Goal: Task Accomplishment & Management: Complete application form

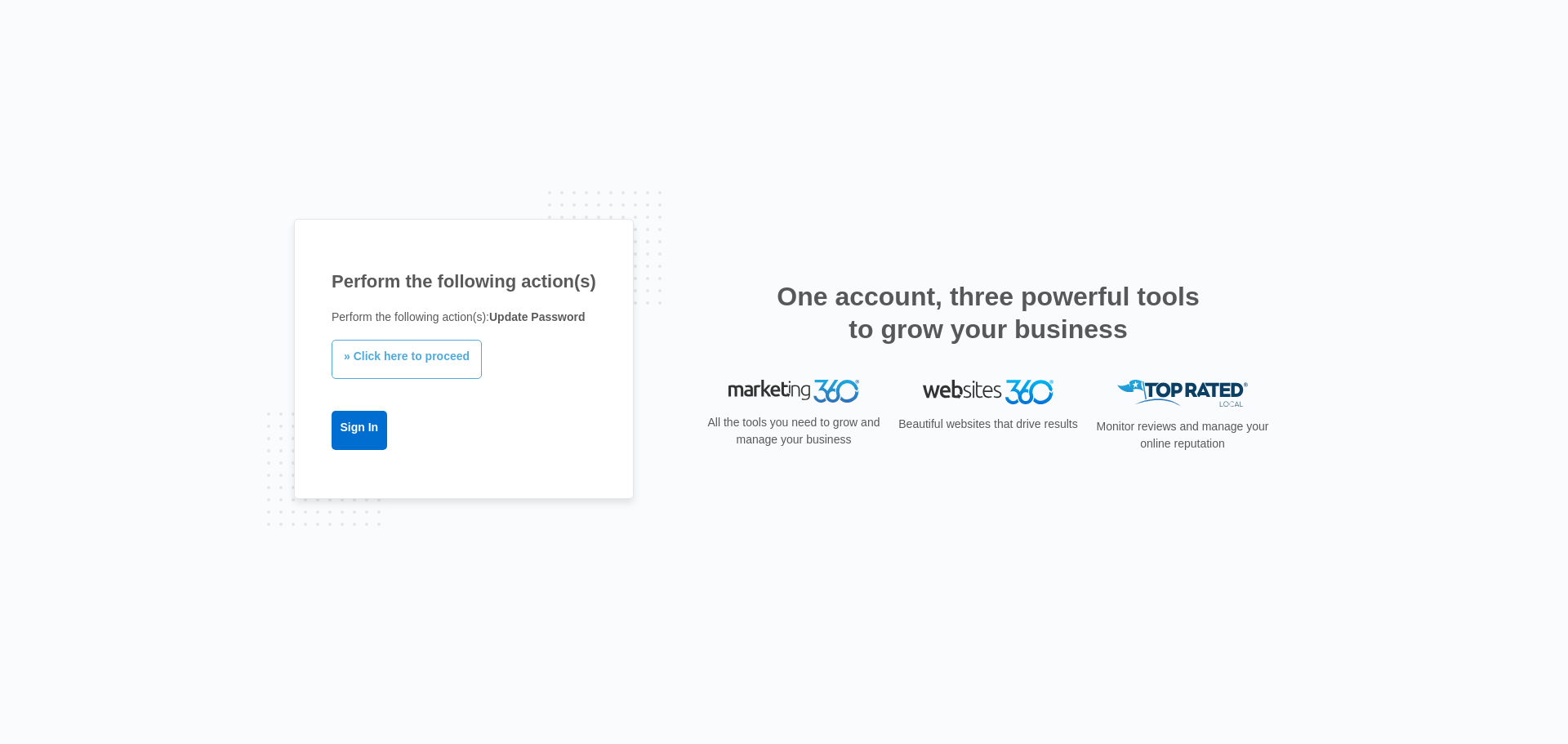
click at [427, 354] on link "» Click here to proceed" at bounding box center [407, 360] width 151 height 40
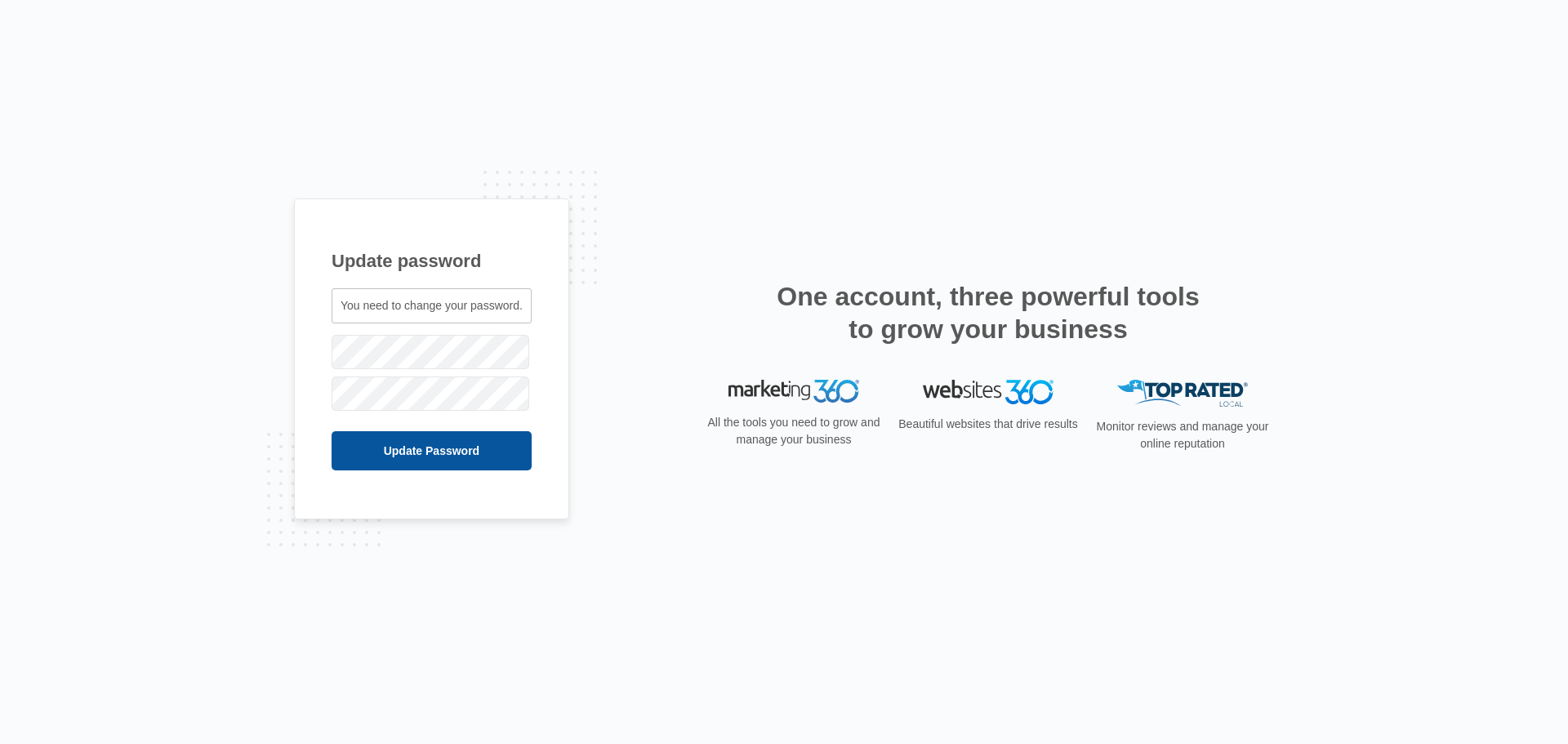
click at [456, 453] on input "Update Password" at bounding box center [431, 451] width 200 height 40
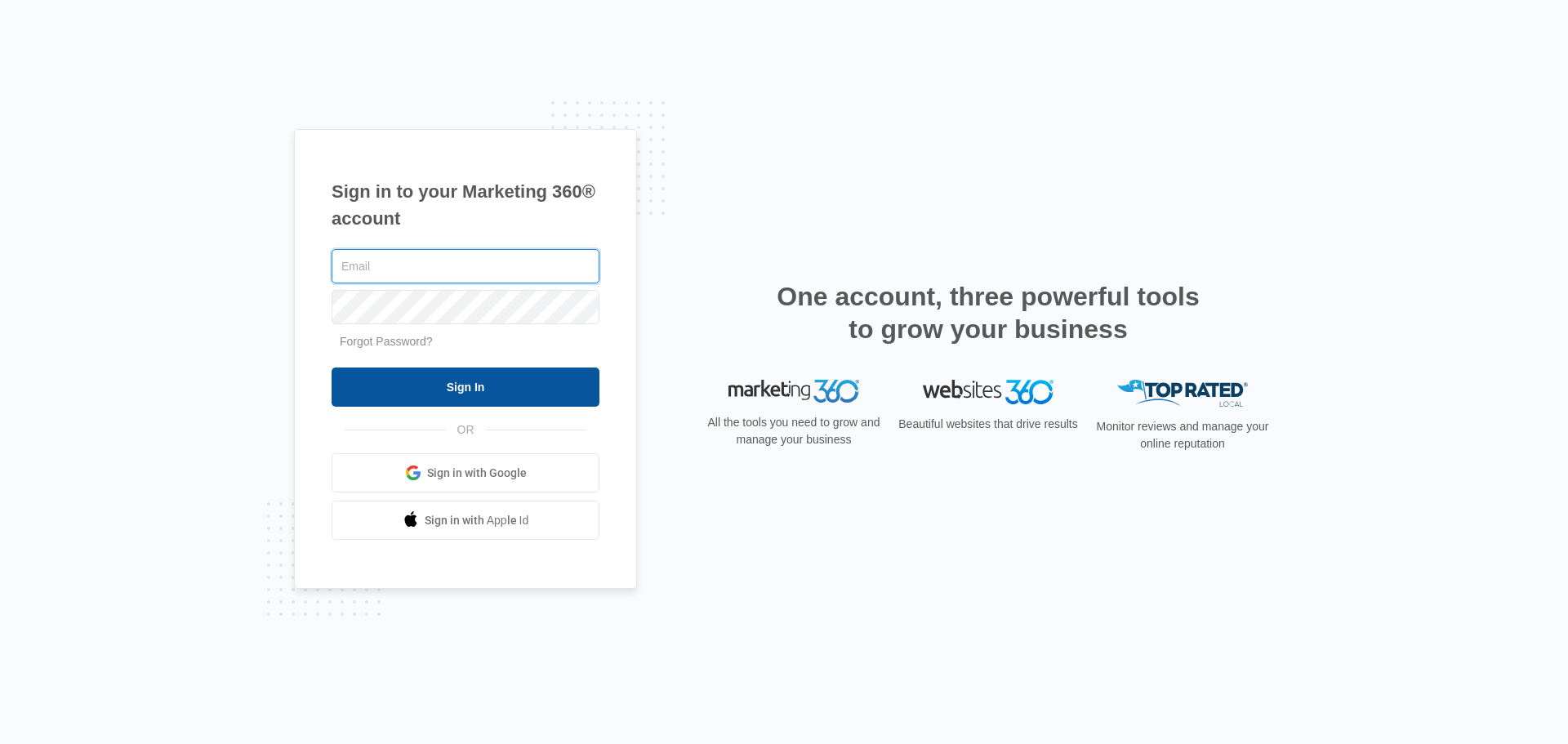
type input "austingoredc@gmail.com"
click at [472, 386] on input "Sign In" at bounding box center [465, 387] width 268 height 40
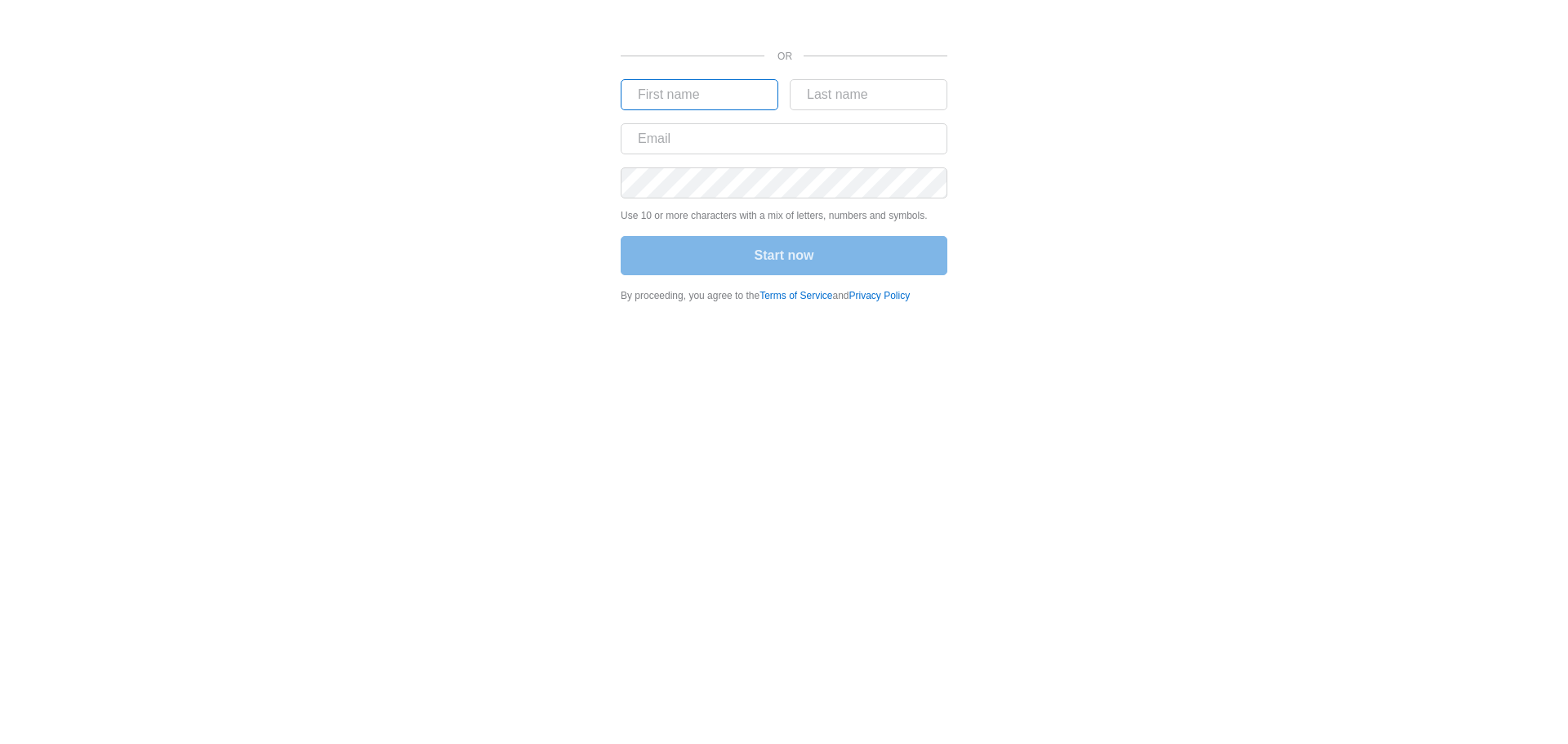
click at [683, 89] on input "text" at bounding box center [698, 94] width 157 height 31
type input "Austin"
type input "Gore"
type input "[EMAIL_ADDRESS][DOMAIN_NAME]"
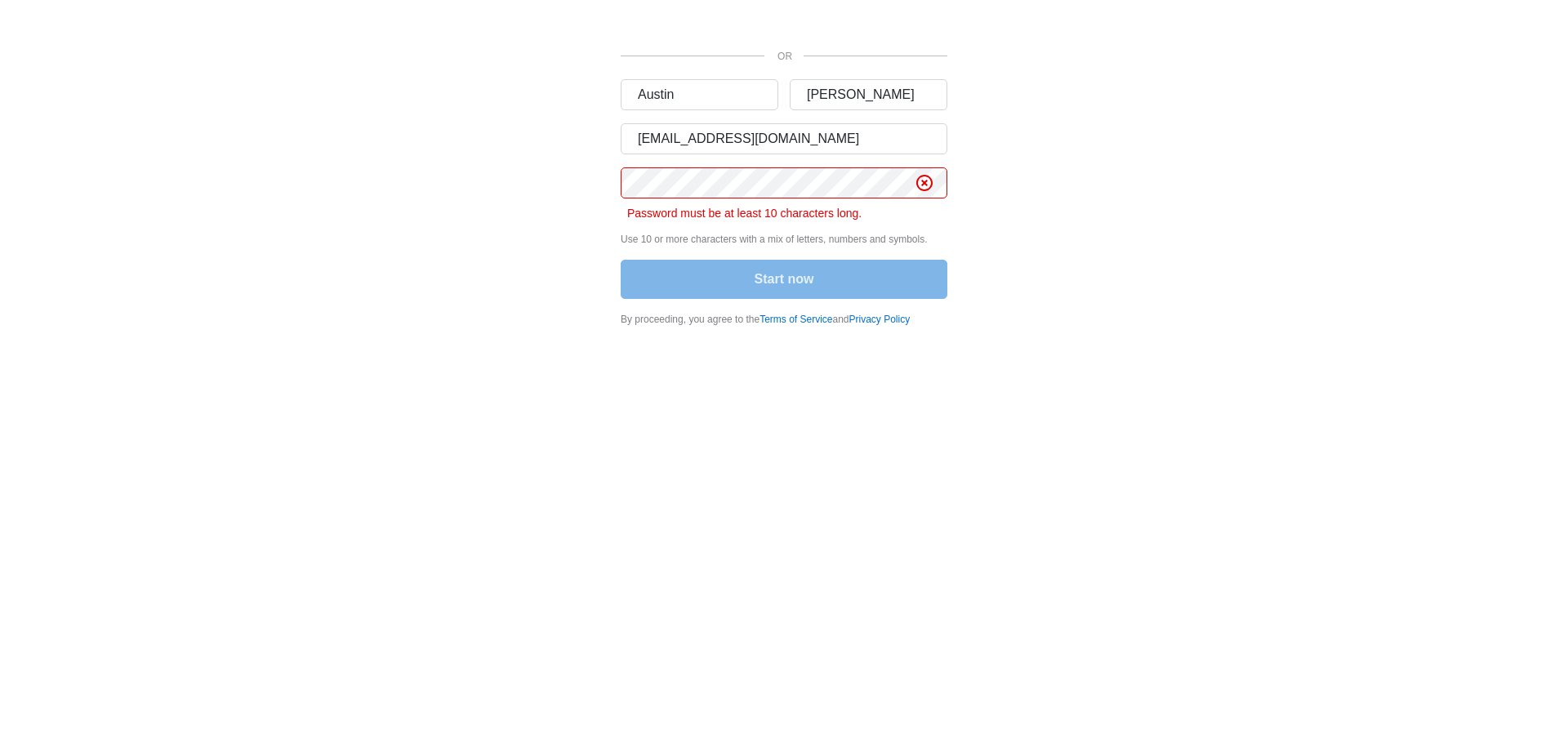
click at [1171, 223] on div "OR Austin Gore austingoredc@gmail.com Password must be at least 10 characters l…" at bounding box center [783, 168] width 980 height 336
click at [850, 293] on div "Start now" at bounding box center [783, 281] width 327 height 42
click at [491, 176] on div "OR Austin Gore austingoredc@gmail.com Password must be at least 10 characters l…" at bounding box center [783, 168] width 980 height 336
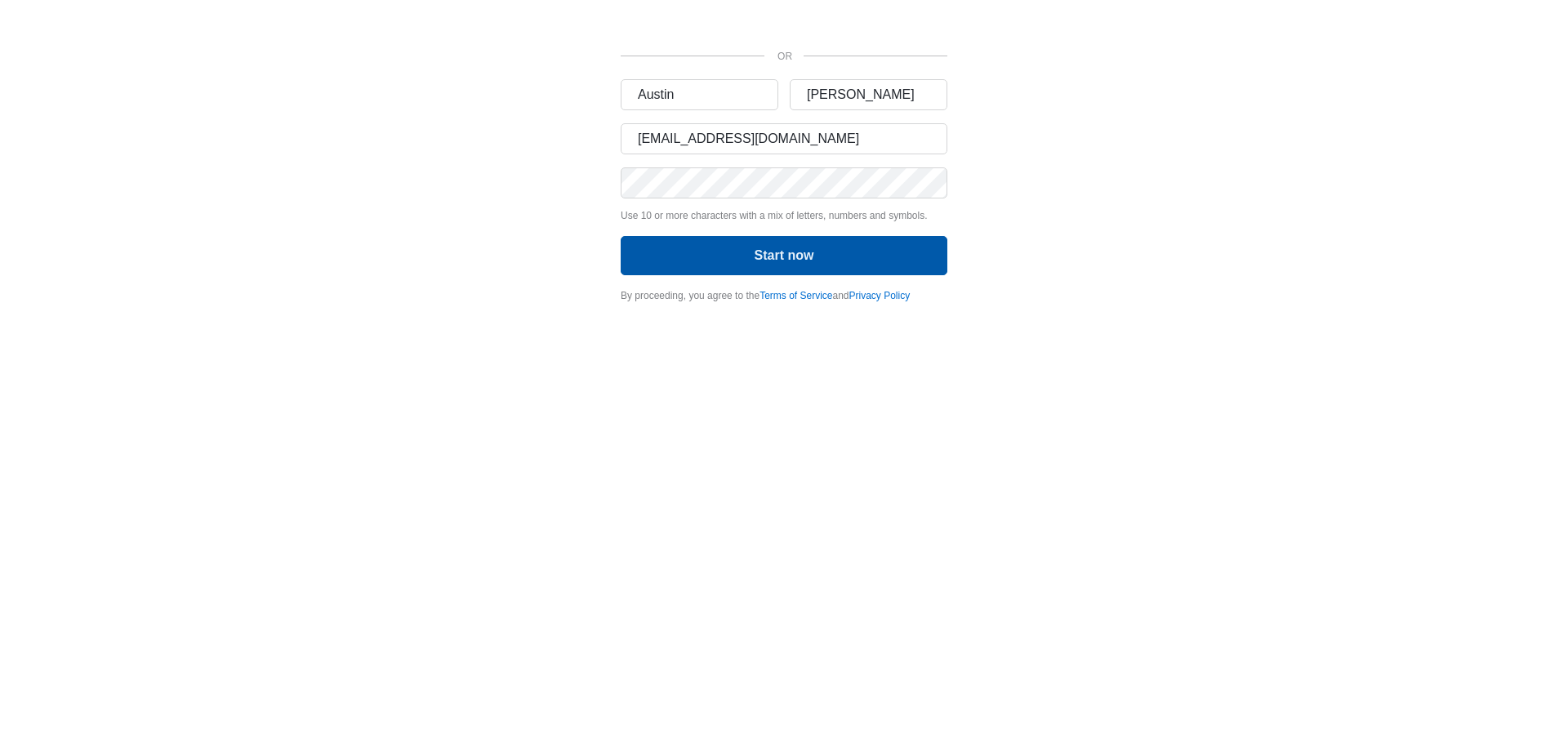
click at [650, 250] on button "Start now" at bounding box center [783, 256] width 327 height 40
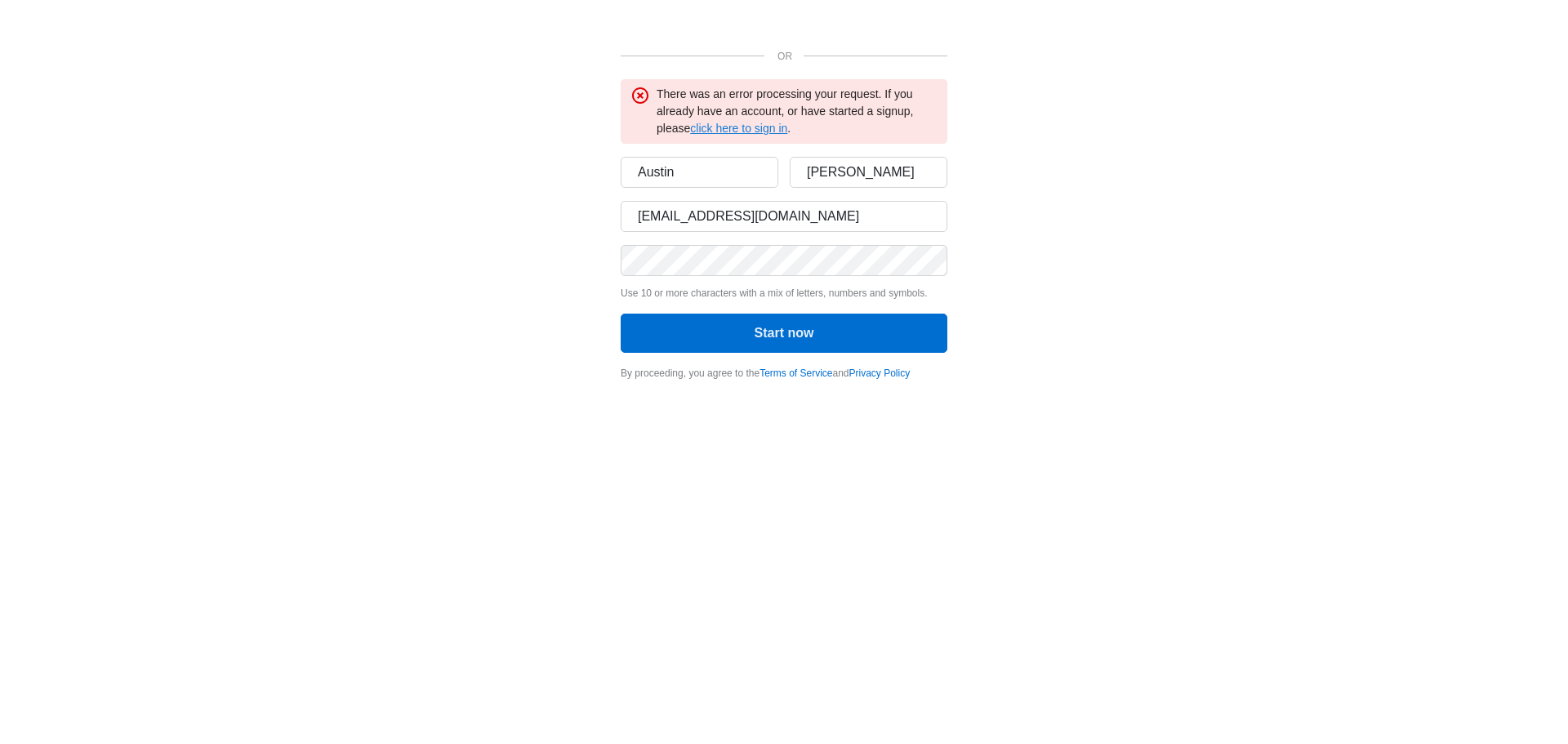
click at [769, 131] on link "click here to sign in" at bounding box center [738, 128] width 97 height 13
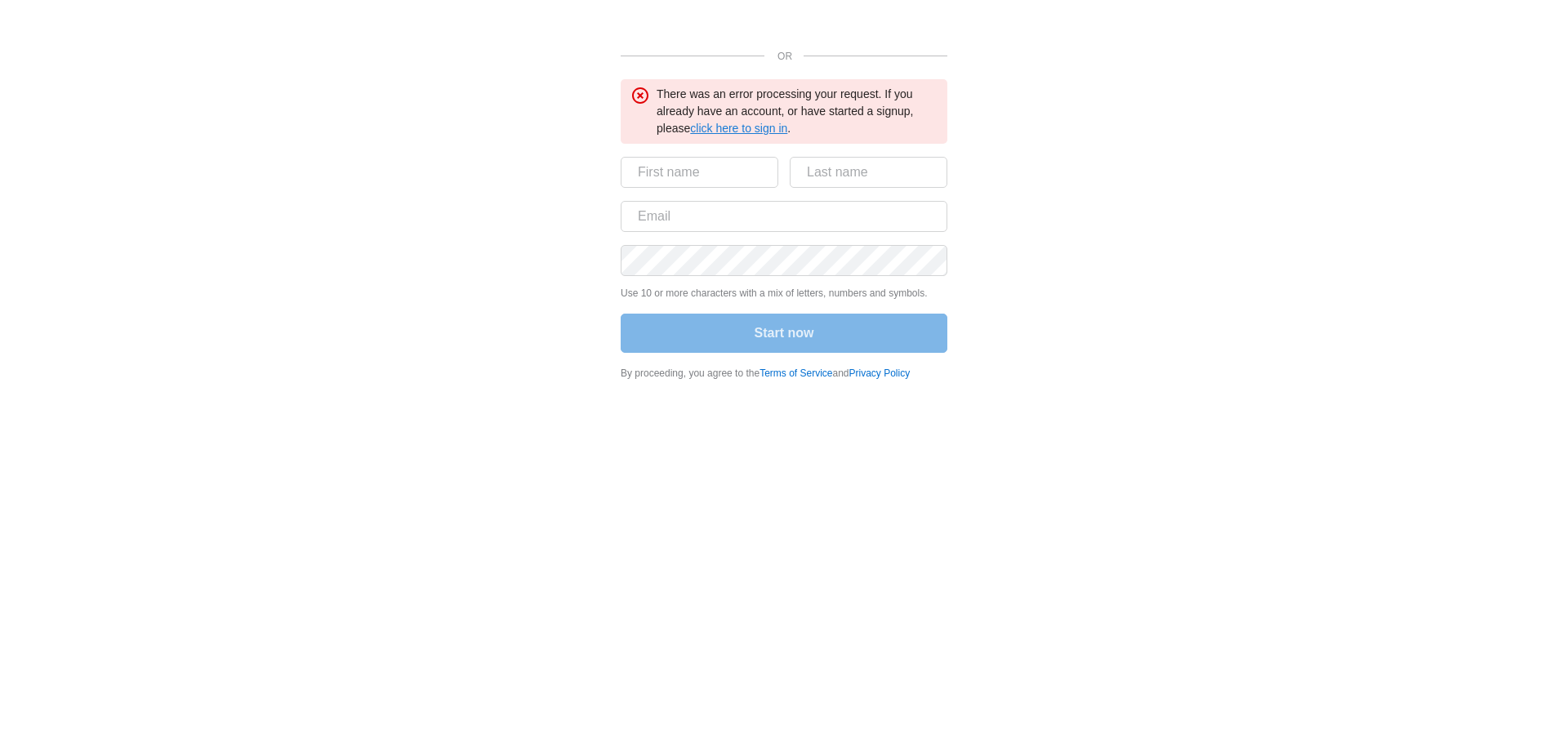
click at [763, 131] on link "click here to sign in" at bounding box center [738, 128] width 97 height 13
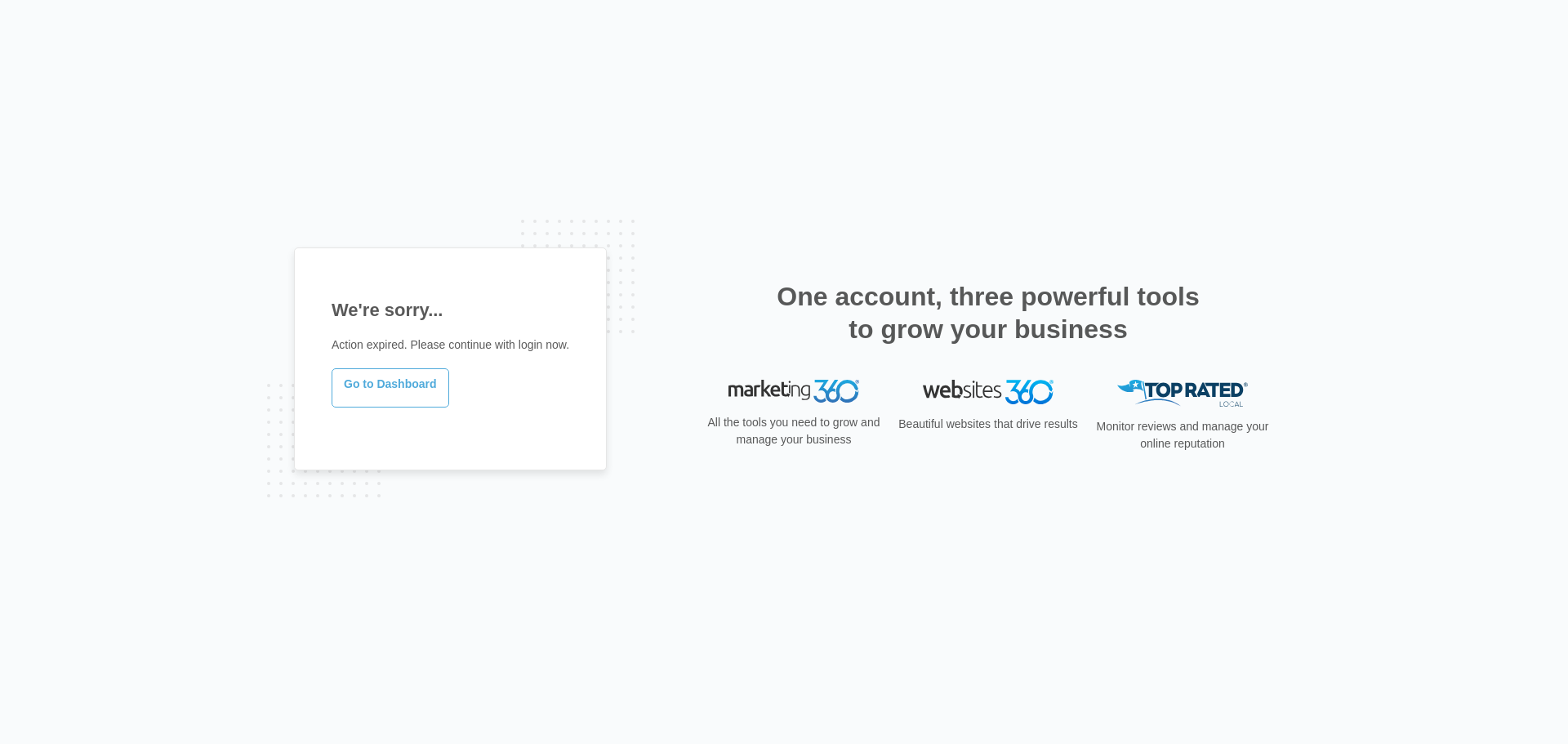
click at [384, 384] on link "Go to Dashboard" at bounding box center [390, 388] width 118 height 40
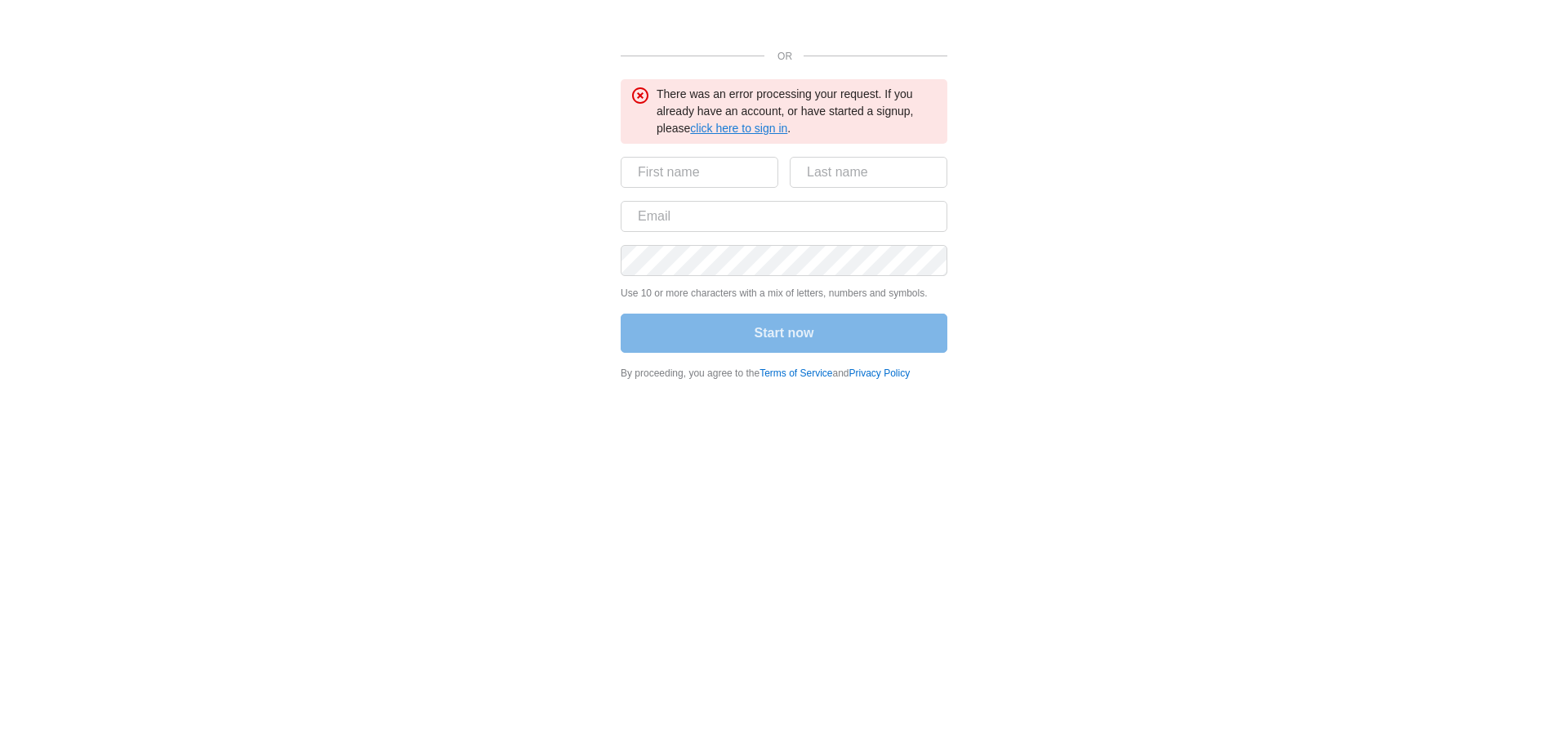
click at [743, 124] on link "click here to sign in" at bounding box center [738, 128] width 97 height 13
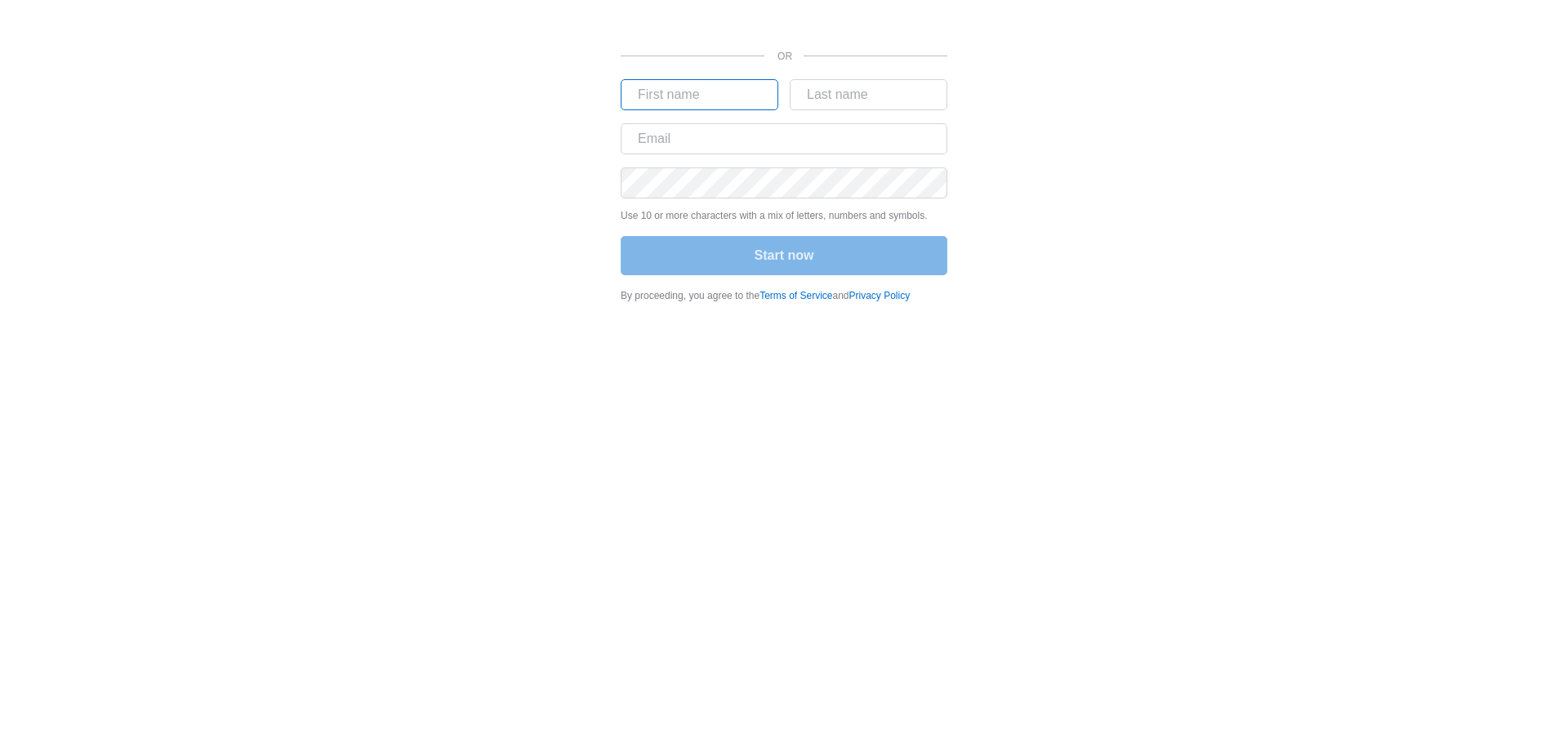
click at [703, 97] on input "text" at bounding box center [698, 94] width 157 height 31
type input "Austin"
type input "Gore"
type input "austingoredc@gmail.com"
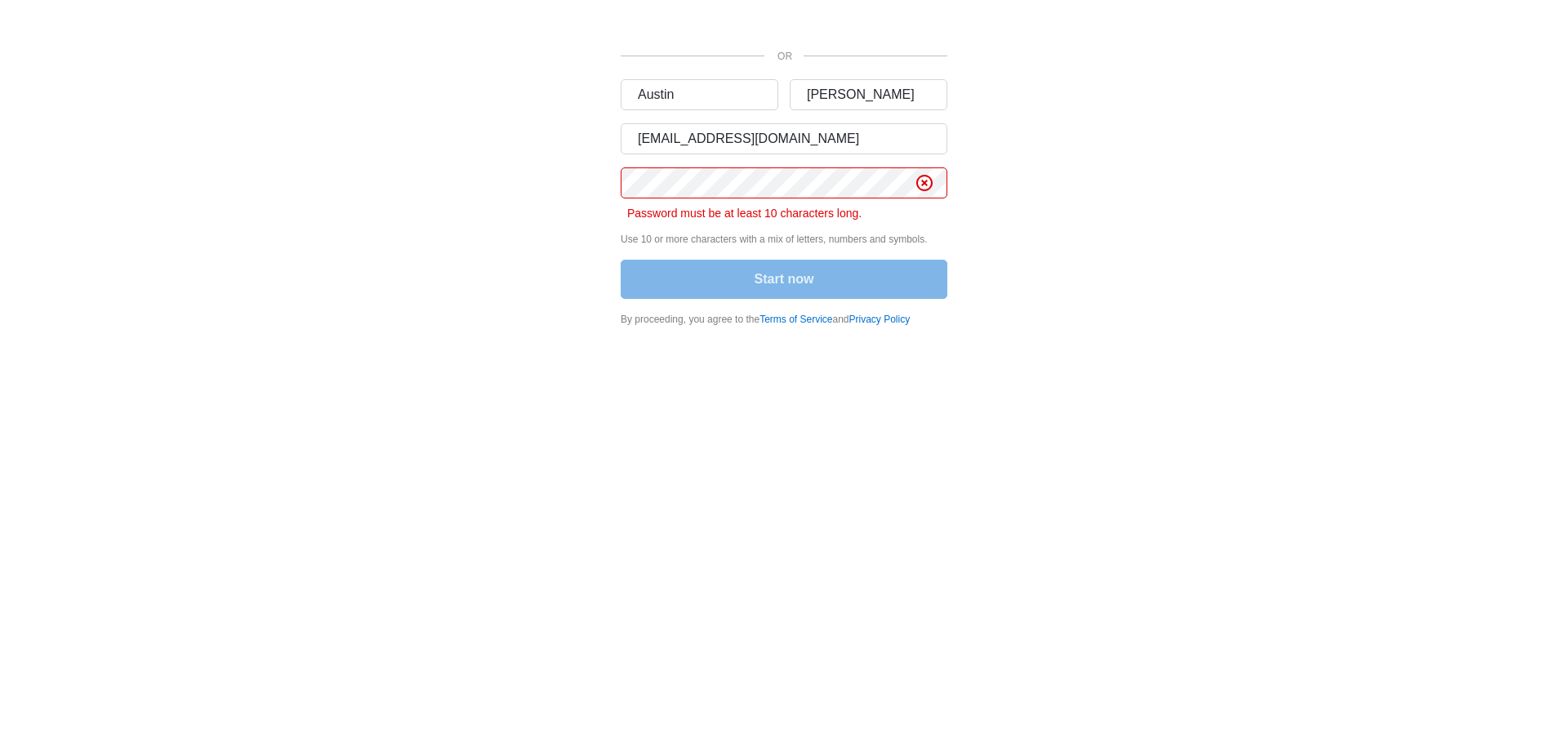
click at [687, 276] on div "Start now" at bounding box center [783, 281] width 327 height 42
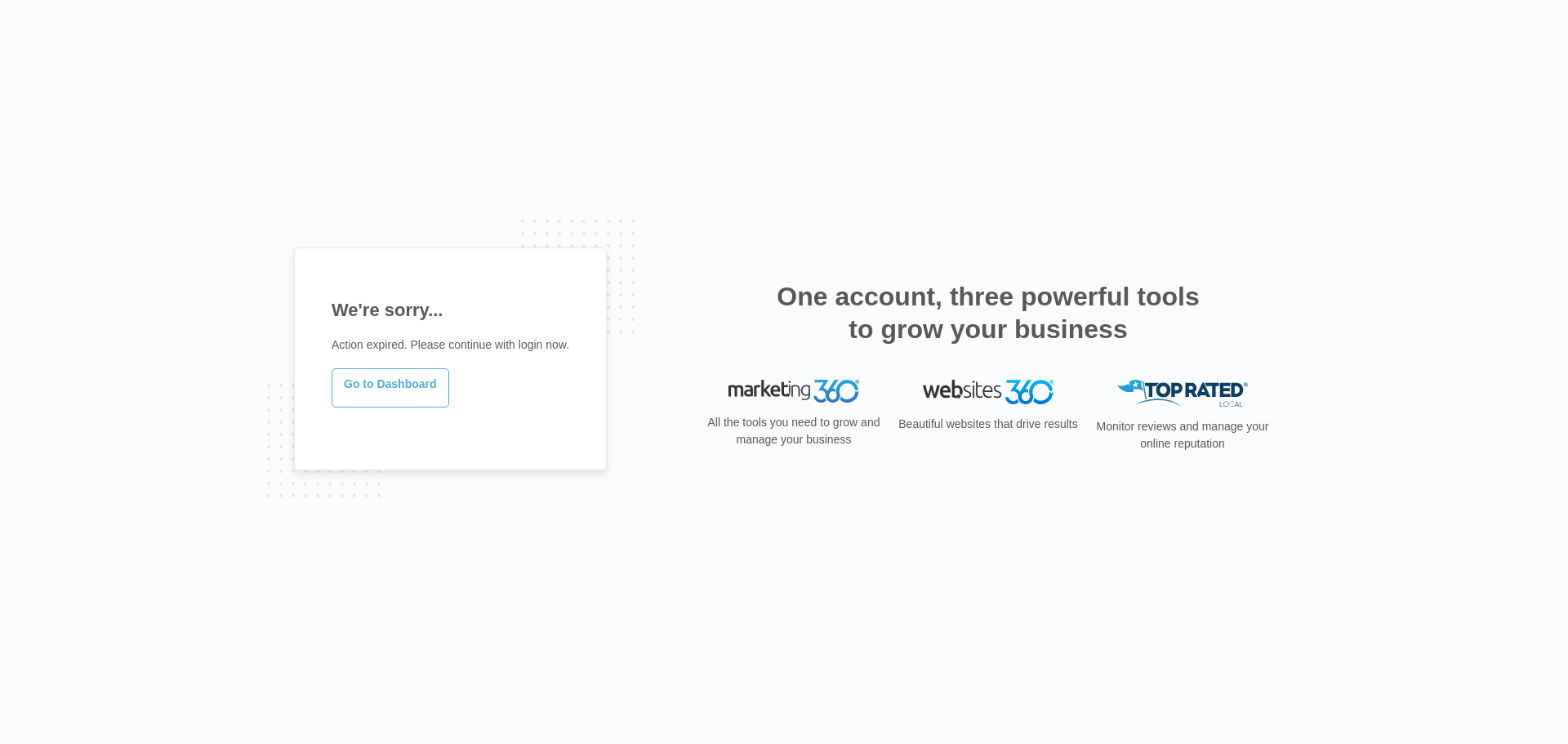
click at [392, 392] on link "Go to Dashboard" at bounding box center [390, 388] width 118 height 40
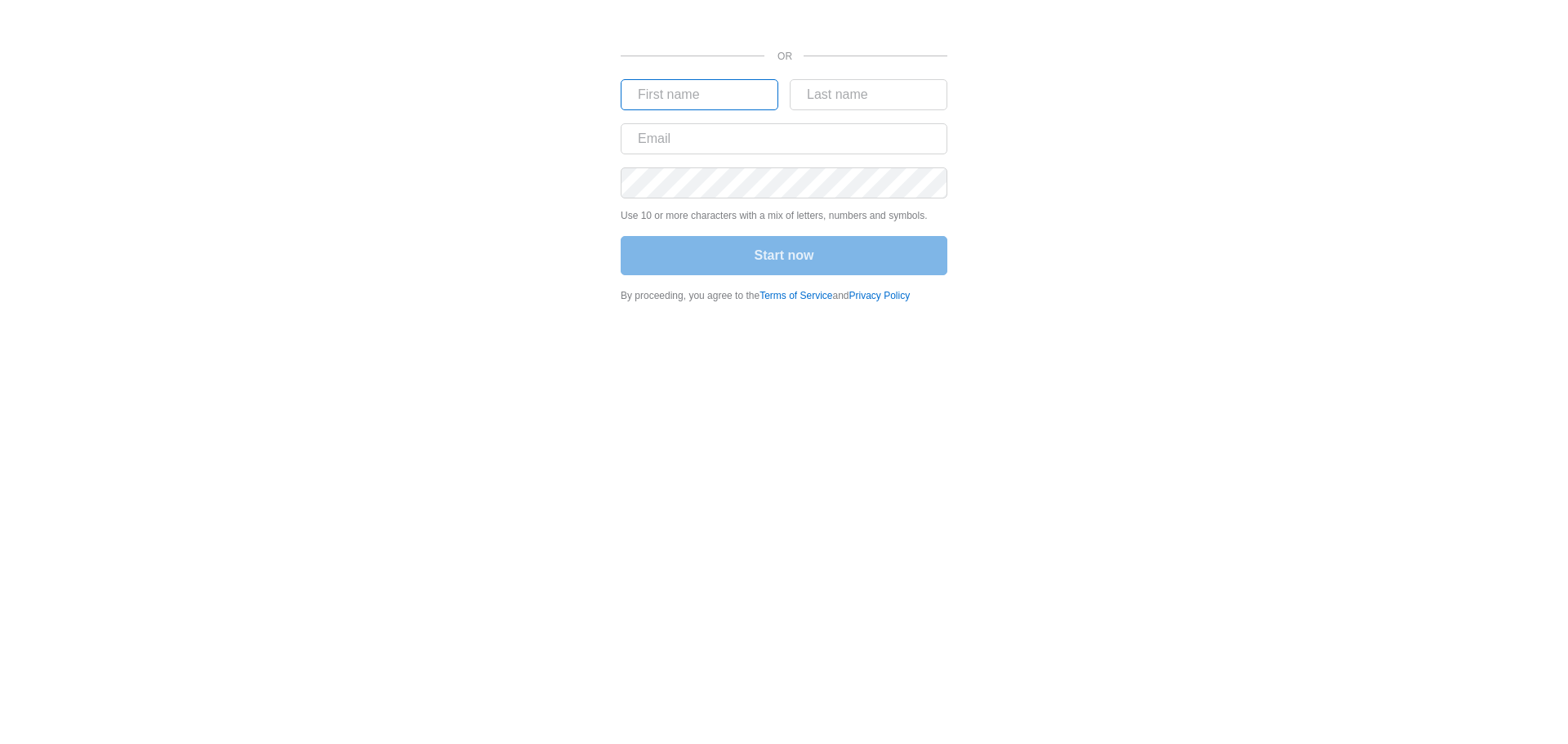
click at [739, 104] on input "text" at bounding box center [698, 94] width 157 height 31
type input "Austin"
type input "Gore"
type input "austingoredc@gmail.com"
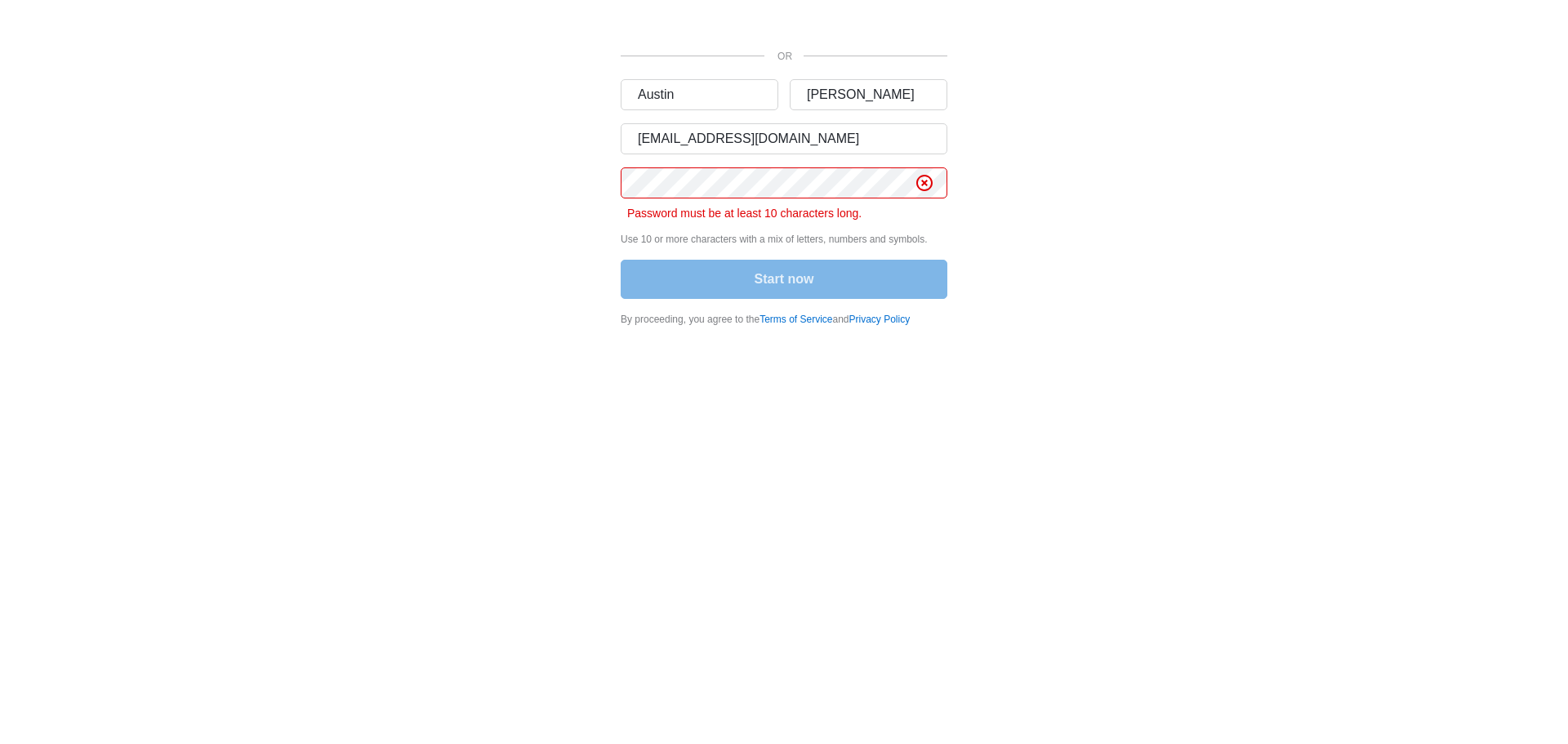
click at [775, 261] on div "Start now" at bounding box center [783, 281] width 327 height 42
click at [776, 275] on div "Start now" at bounding box center [783, 281] width 327 height 42
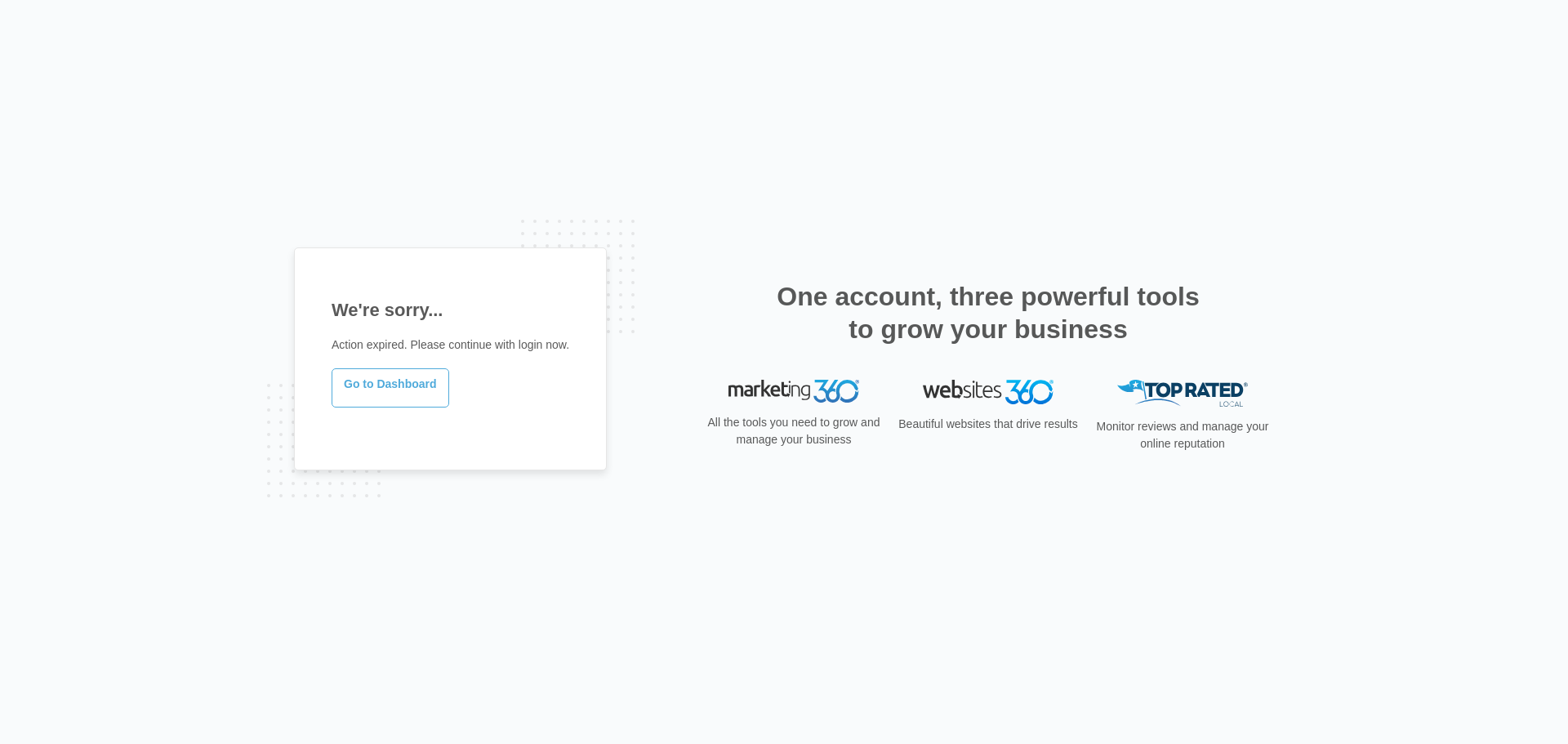
click at [402, 380] on link "Go to Dashboard" at bounding box center [390, 388] width 118 height 40
